Goal: Information Seeking & Learning: Learn about a topic

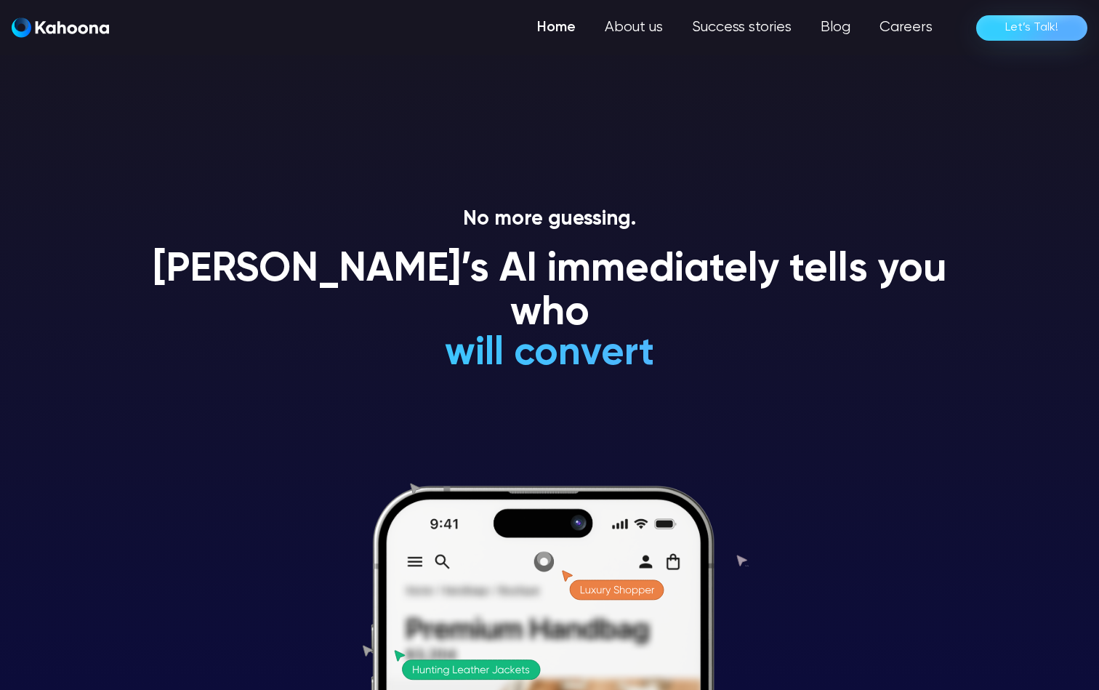
click at [612, 440] on icon at bounding box center [549, 564] width 549 height 266
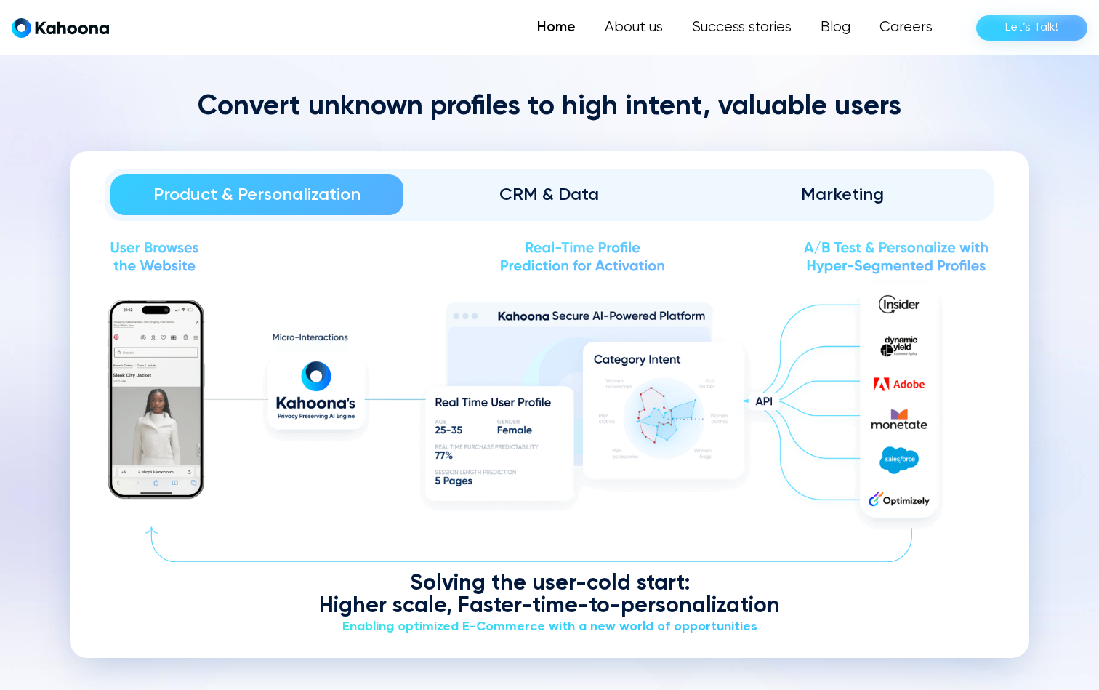
scroll to position [1730, 0]
click at [581, 194] on div "CRM & Data" at bounding box center [550, 193] width 252 height 23
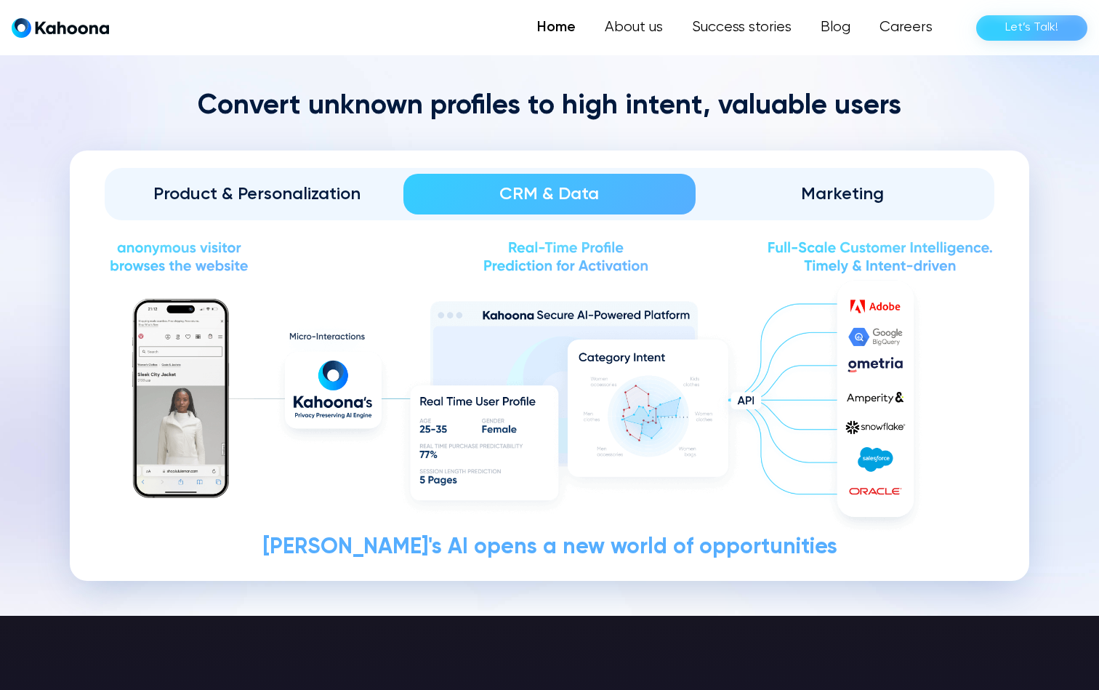
click at [812, 198] on div "Marketing" at bounding box center [842, 193] width 252 height 23
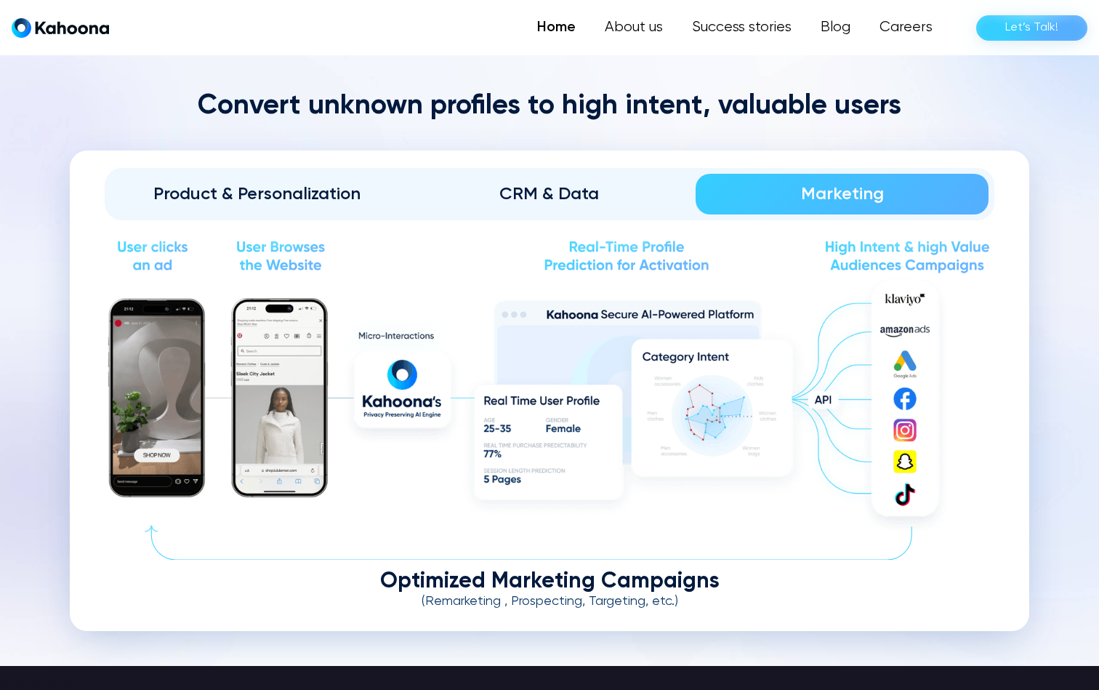
click at [553, 202] on div "CRM & Data" at bounding box center [550, 193] width 252 height 23
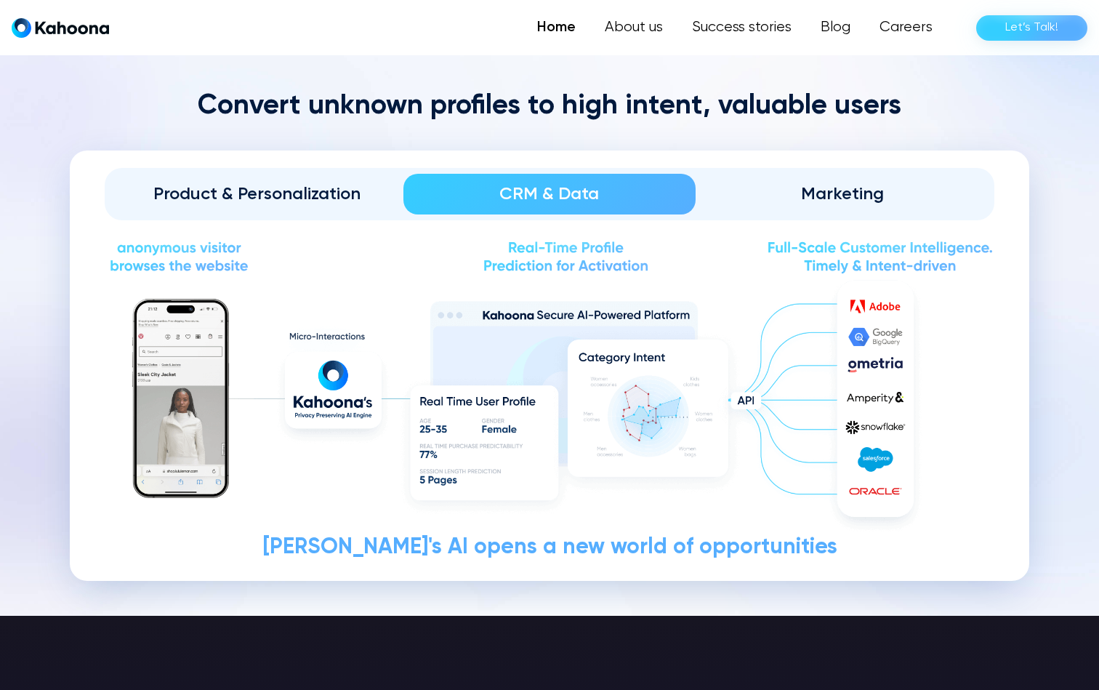
click at [326, 207] on link "Product & Personalization" at bounding box center [256, 194] width 293 height 41
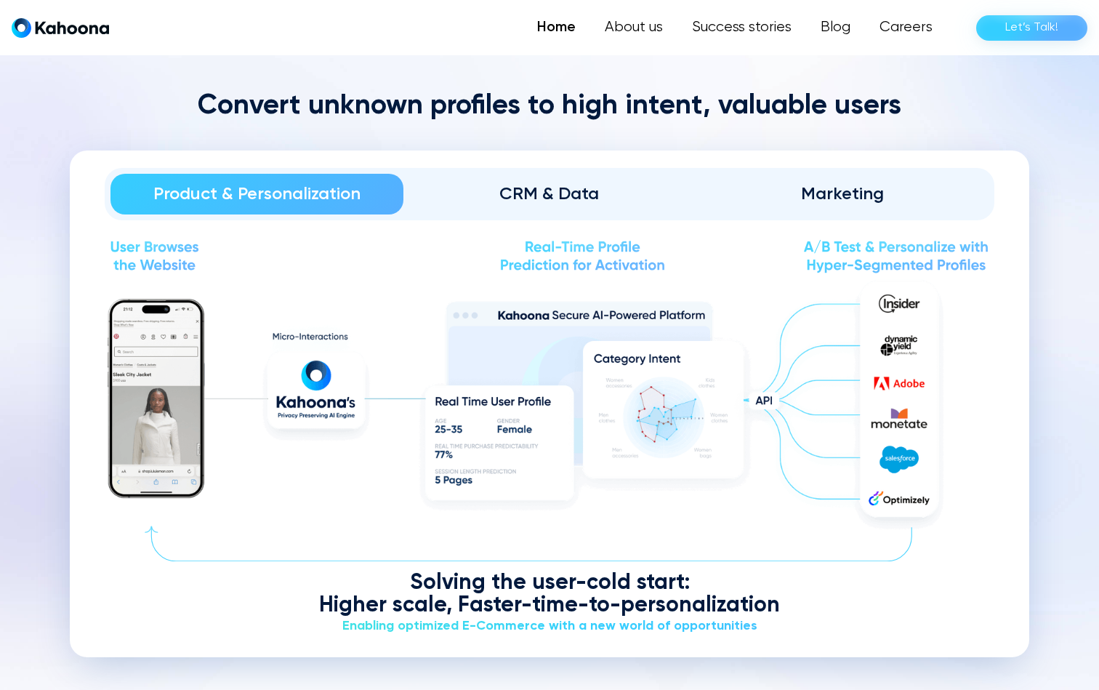
click at [533, 200] on div "CRM & Data" at bounding box center [550, 193] width 252 height 23
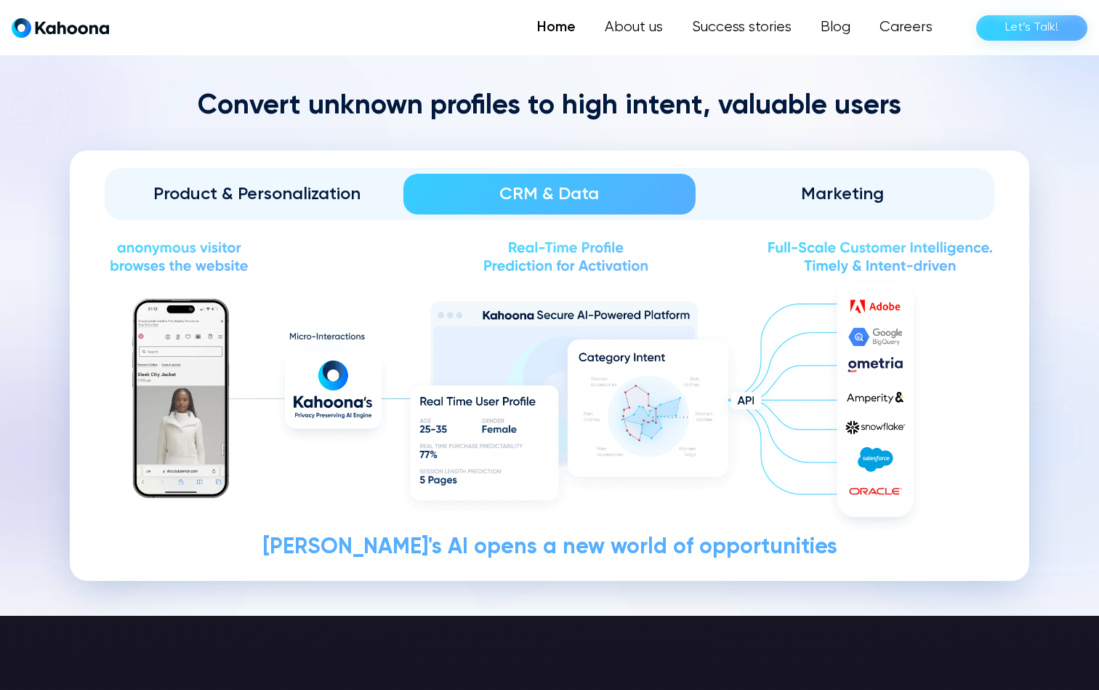
click at [865, 200] on div "Marketing" at bounding box center [842, 193] width 252 height 23
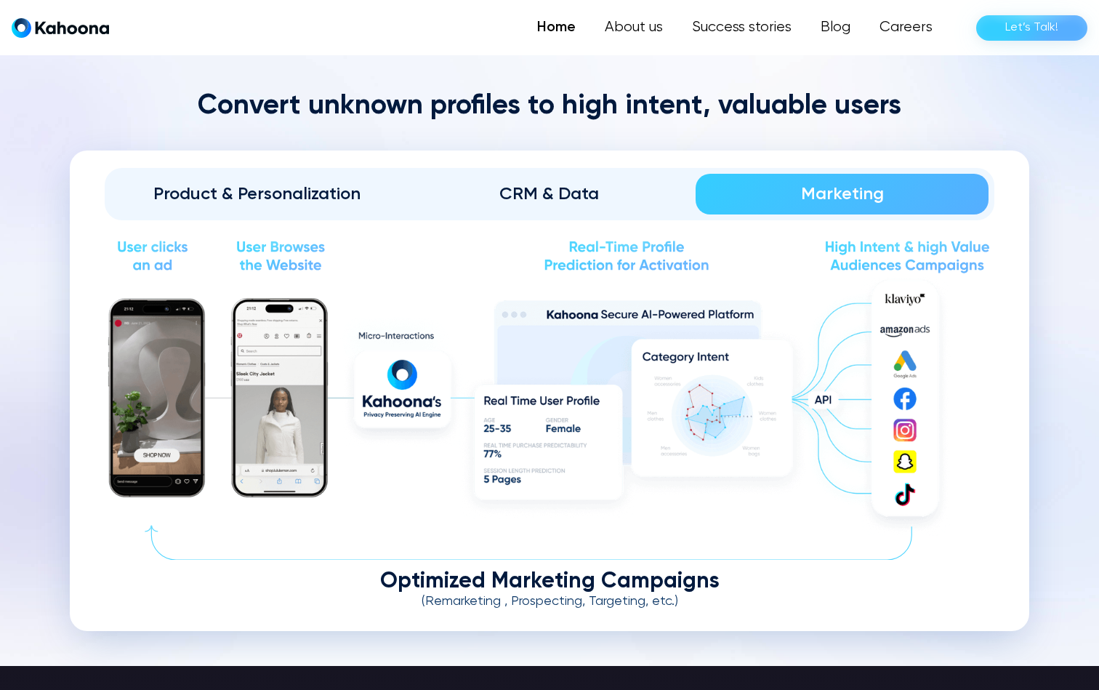
click at [552, 190] on div "CRM & Data" at bounding box center [550, 193] width 252 height 23
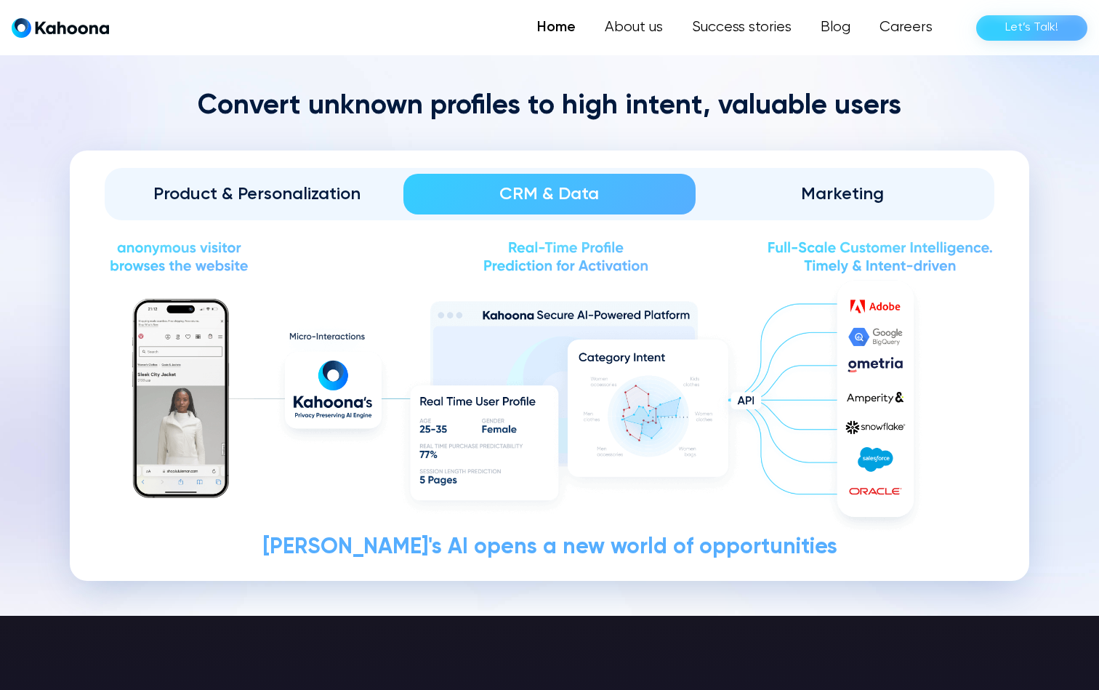
click at [205, 192] on div "Product & Personalization" at bounding box center [257, 193] width 252 height 23
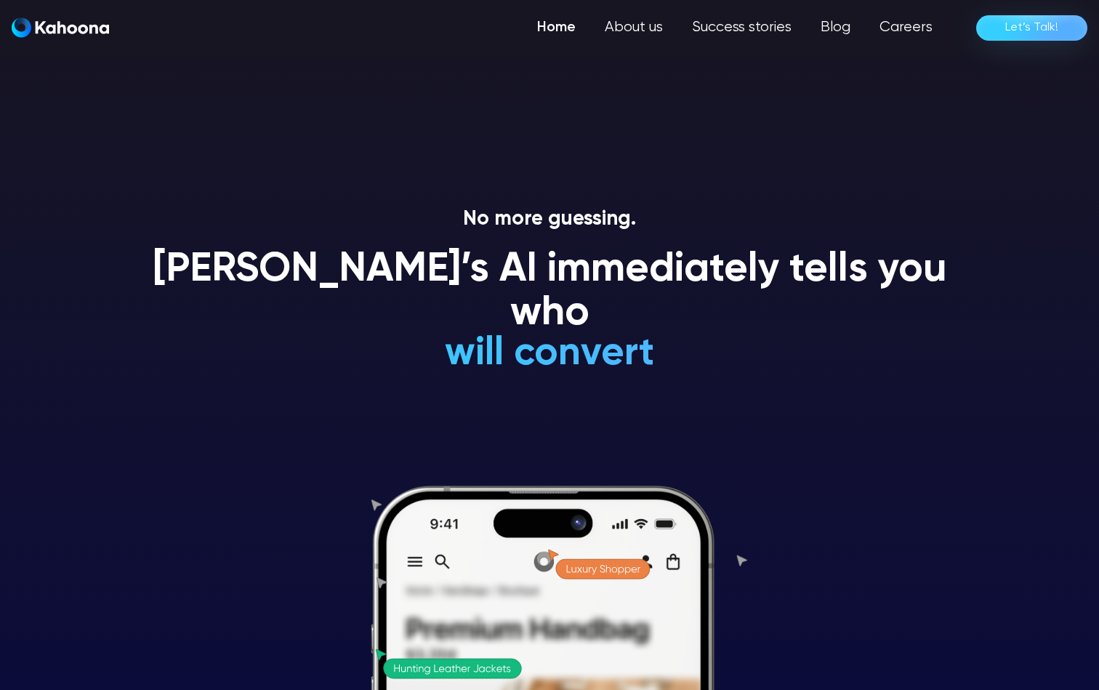
scroll to position [0, 0]
